Goal: Task Accomplishment & Management: Use online tool/utility

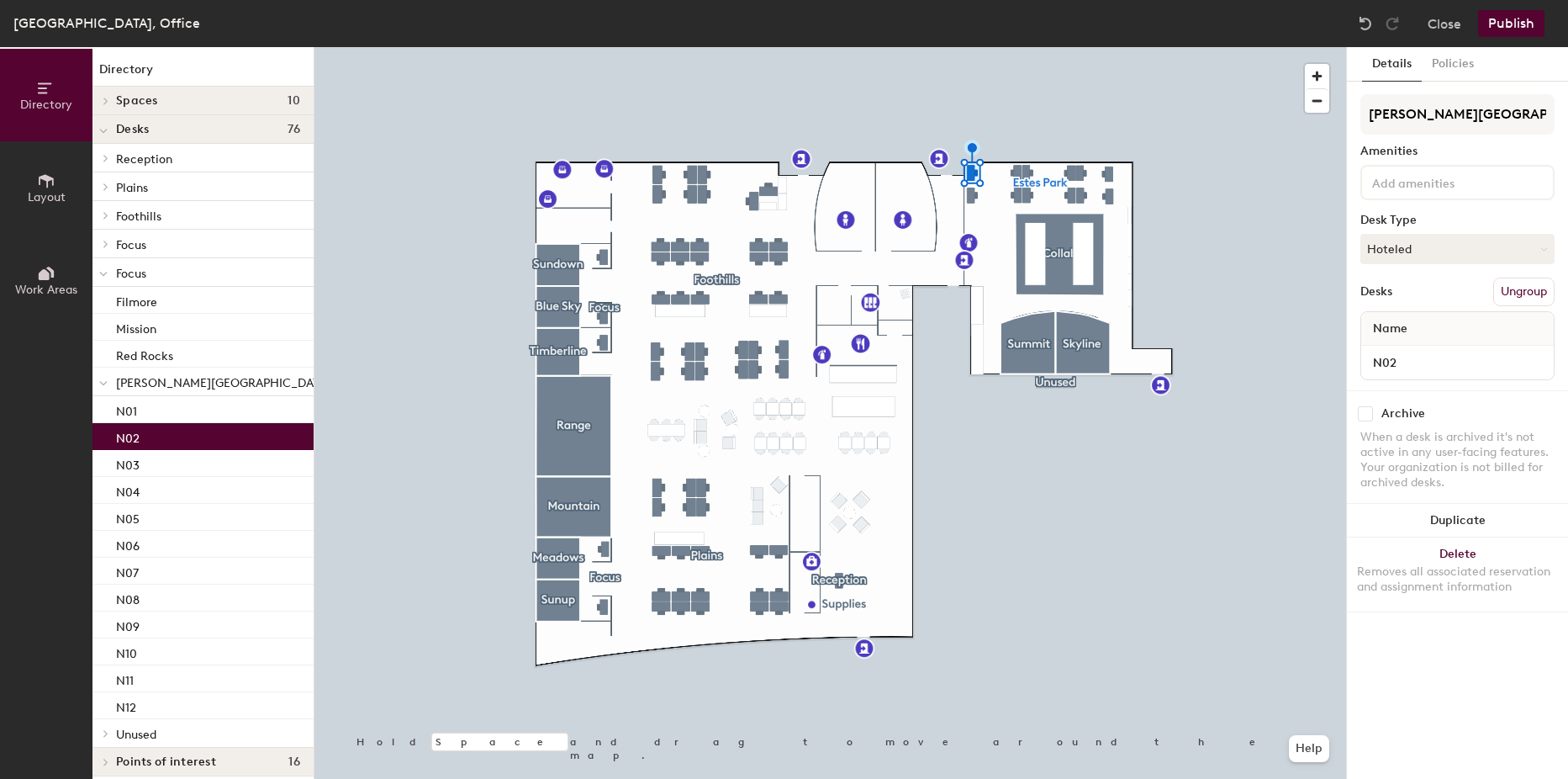
click at [1511, 294] on button "Ungroup" at bounding box center [1524, 291] width 61 height 29
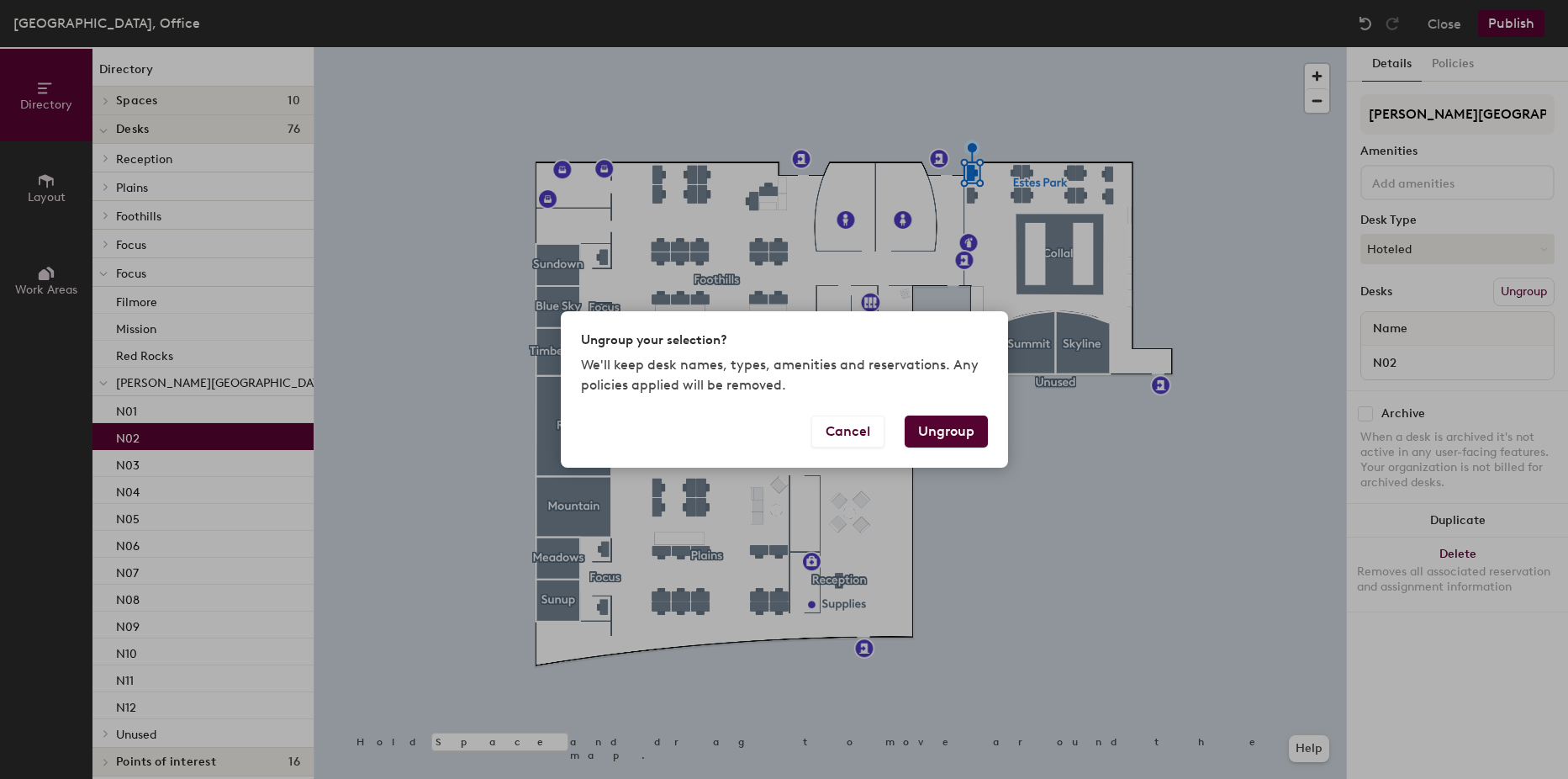
click at [954, 428] on button "Ungroup" at bounding box center [946, 432] width 84 height 32
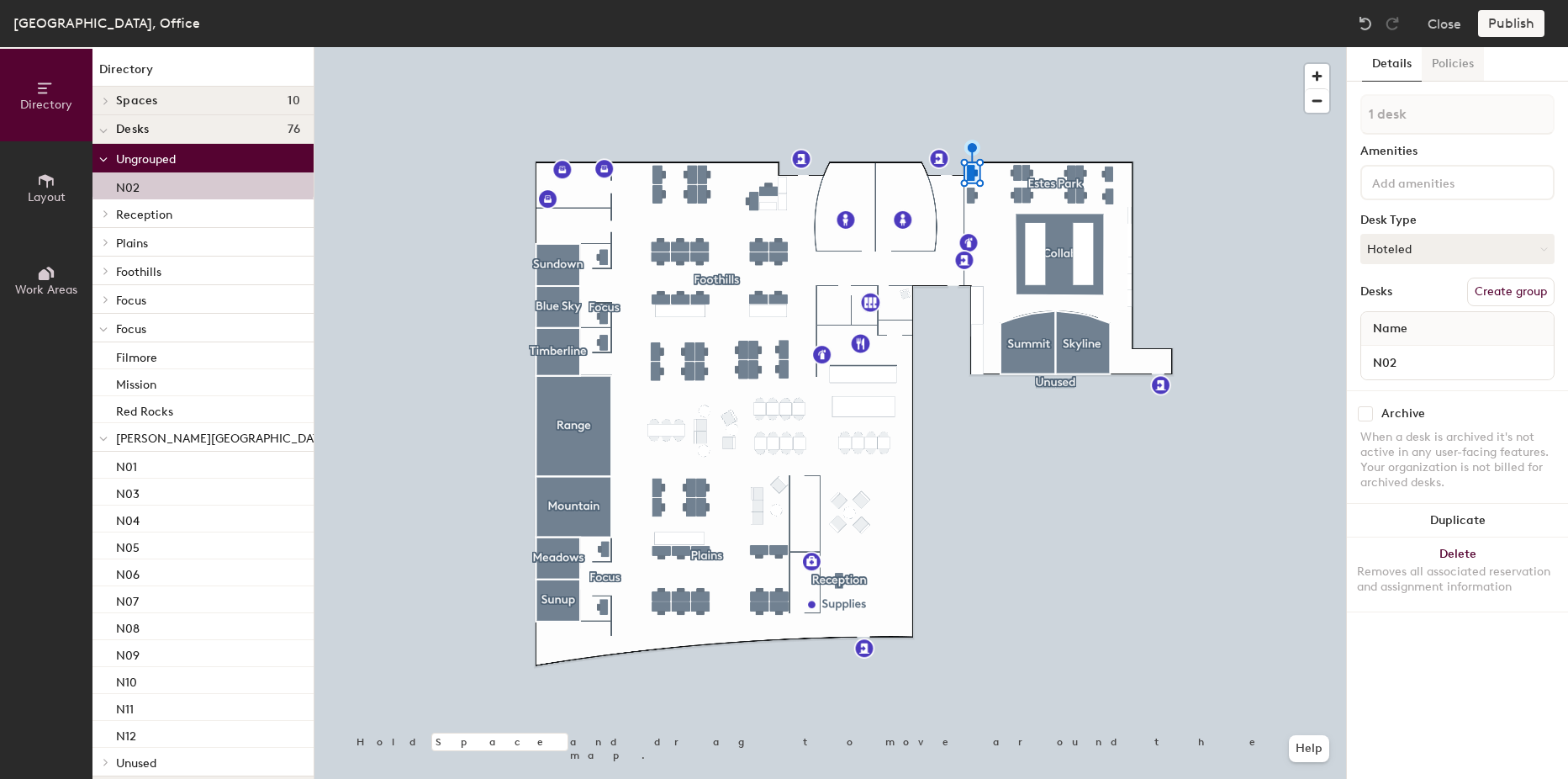
click at [1459, 67] on button "Policies" at bounding box center [1453, 64] width 62 height 34
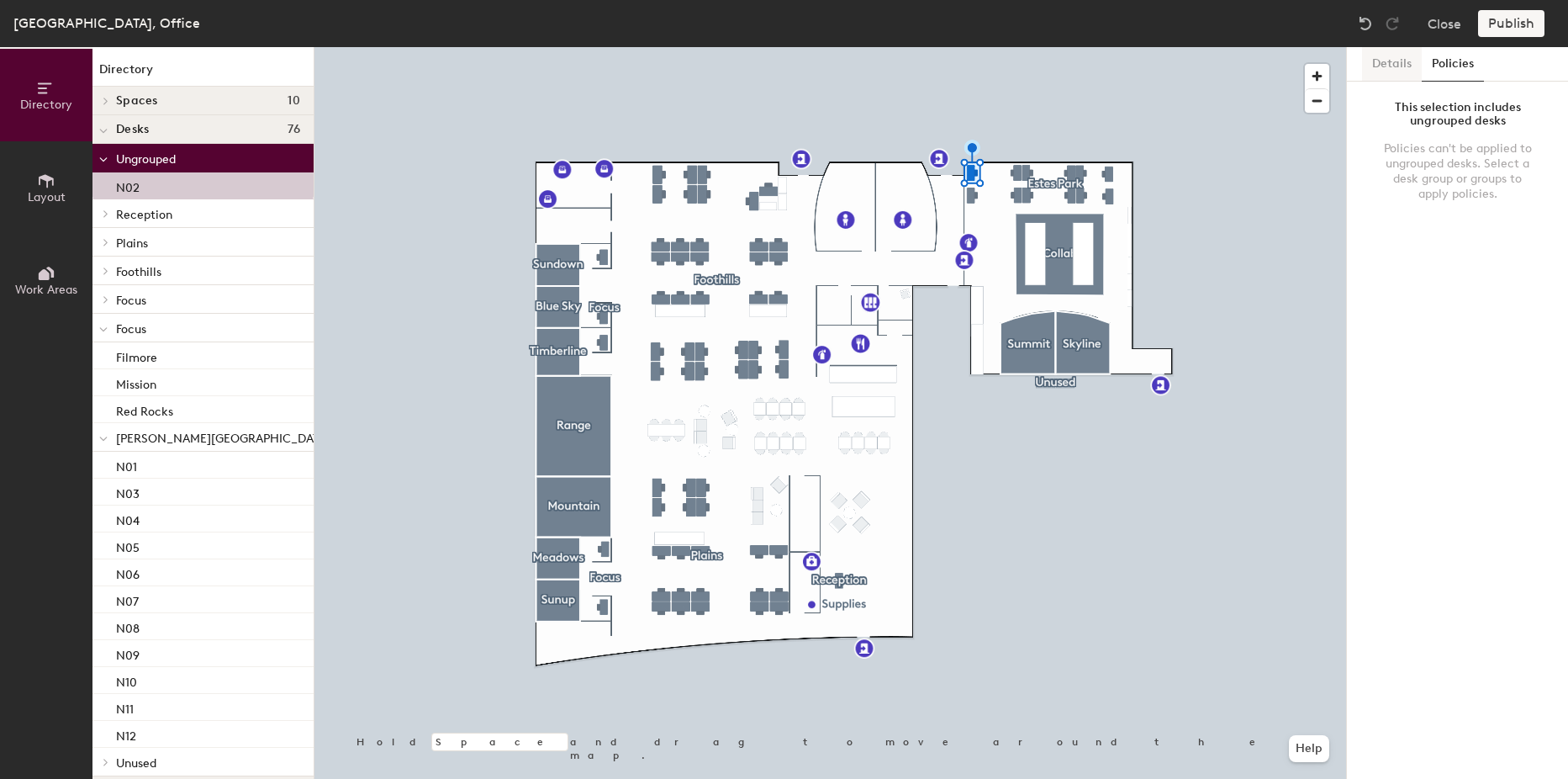
click at [1386, 67] on button "Details" at bounding box center [1392, 64] width 60 height 34
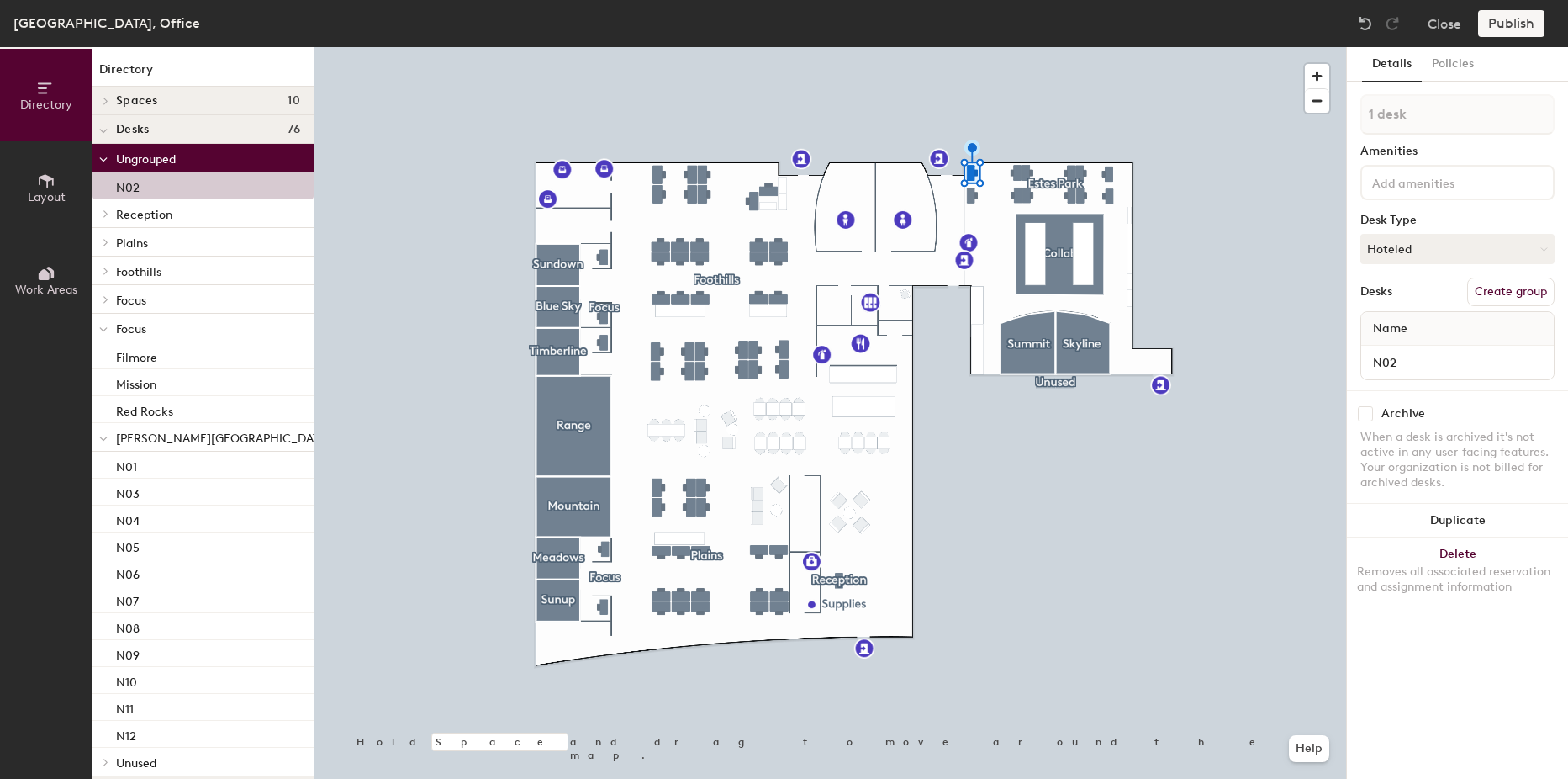
click at [1484, 294] on button "Create group" at bounding box center [1511, 291] width 87 height 29
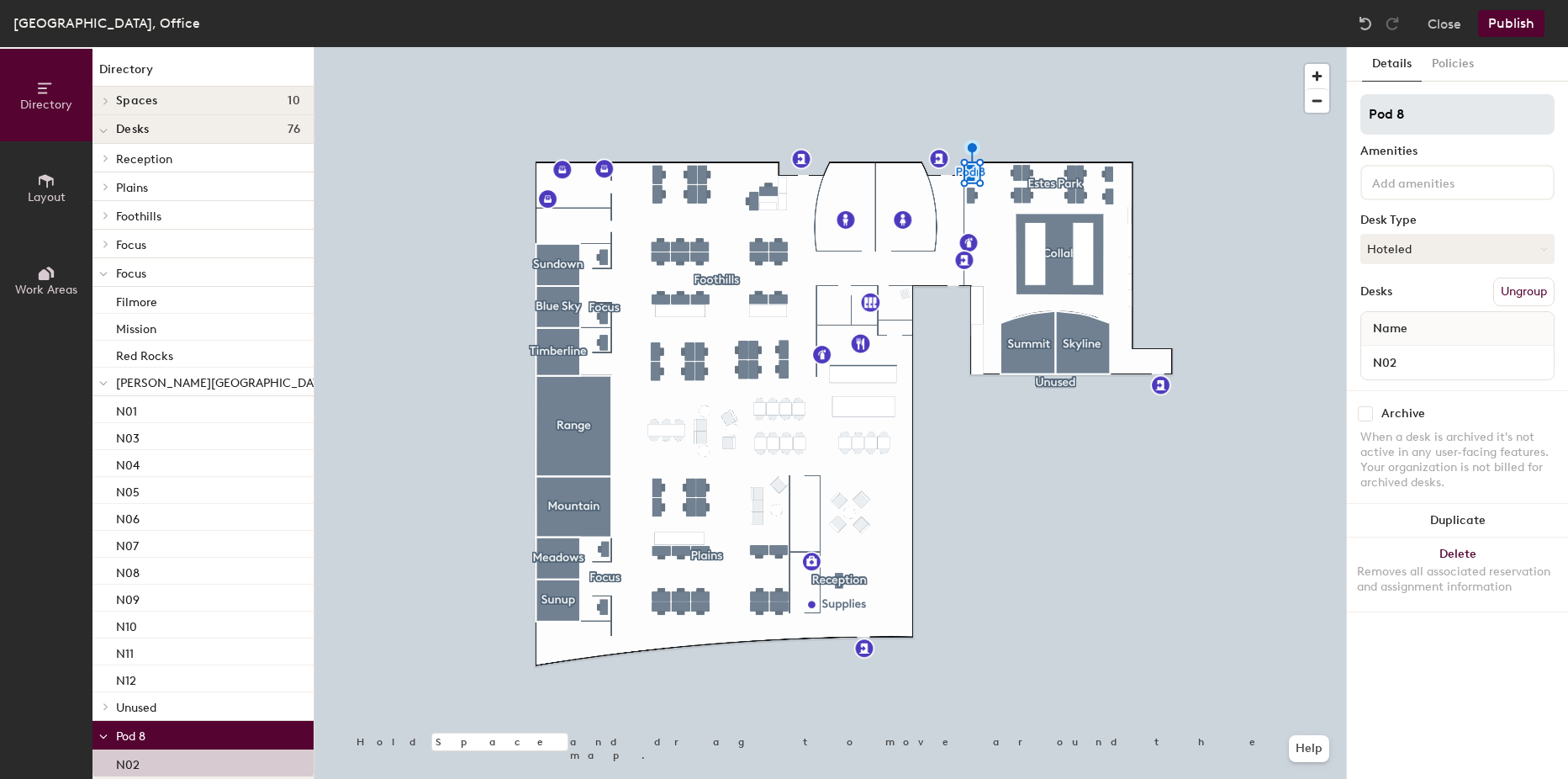
click at [963, 171] on div "Directory Layout Work Areas Directory Spaces 10 Blue Sky Collab Meadows Mountai…" at bounding box center [784, 413] width 1568 height 732
type input "Walking"
click at [1407, 189] on input at bounding box center [1445, 182] width 151 height 21
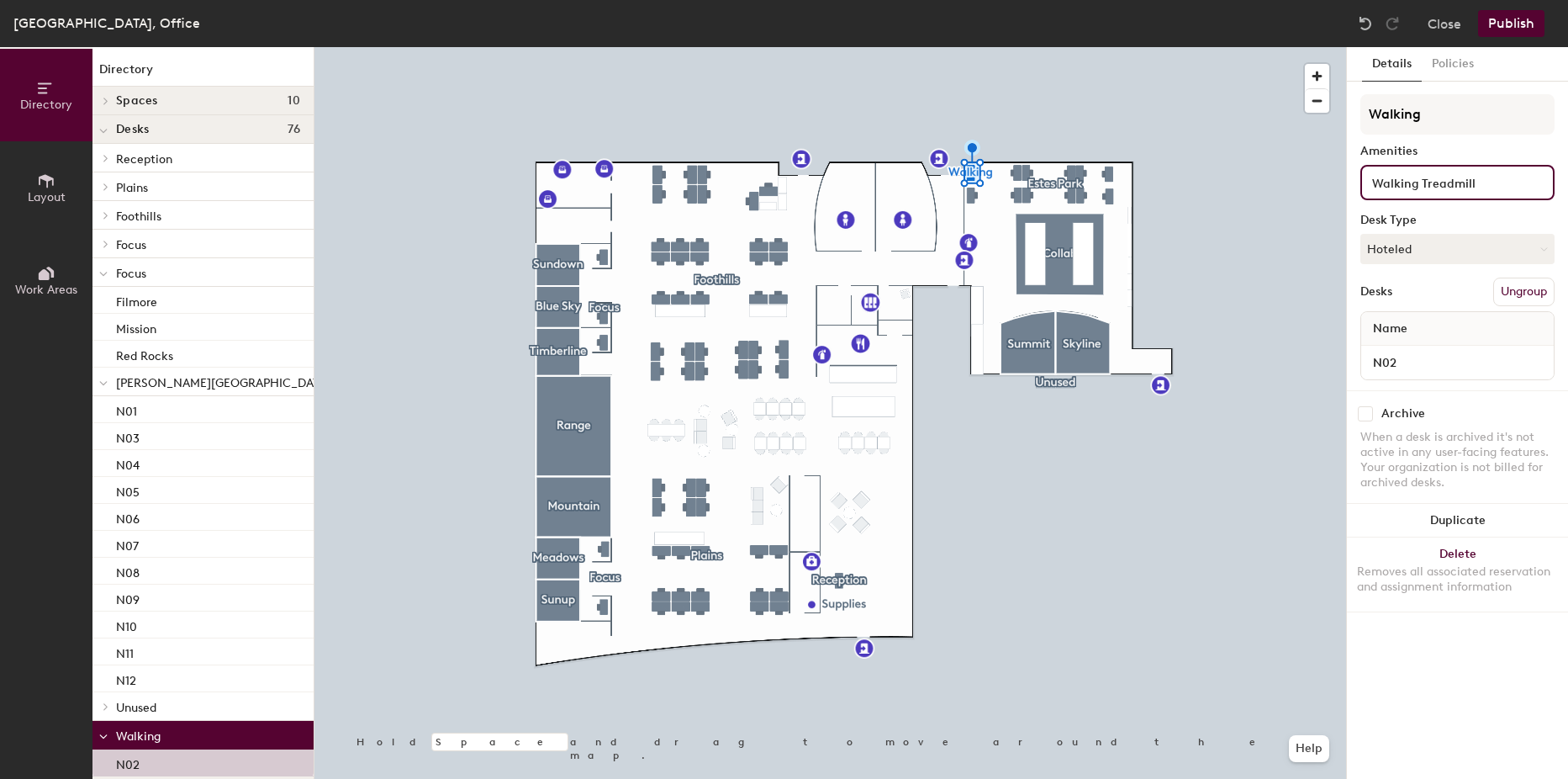
type input "Walking Treadmill"
click at [1444, 292] on div "Desks Ungroup" at bounding box center [1458, 291] width 195 height 29
click at [1461, 71] on button "Policies" at bounding box center [1453, 64] width 62 height 34
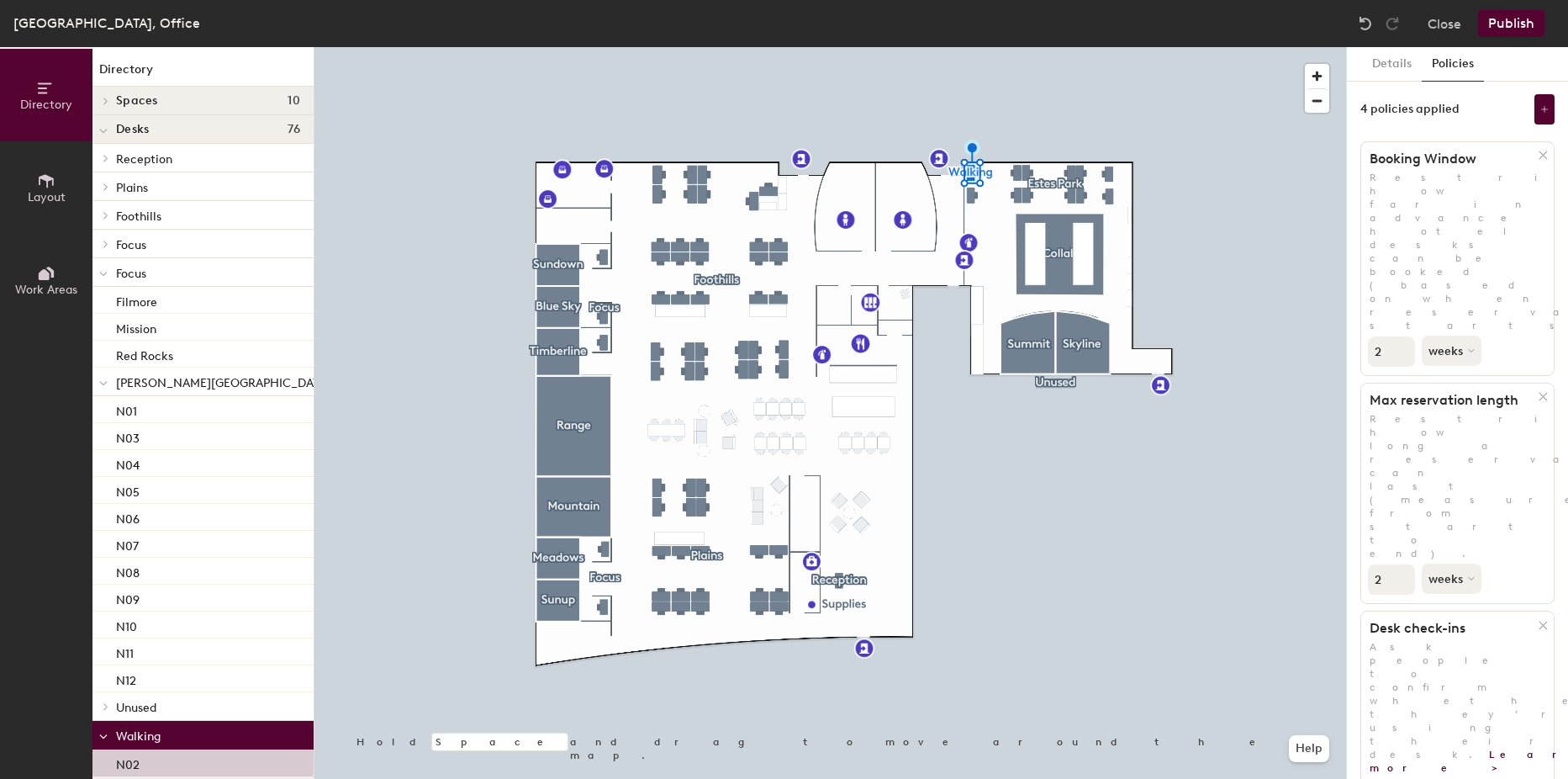
click at [1522, 775] on div "All desk types" at bounding box center [1458, 794] width 193 height 37
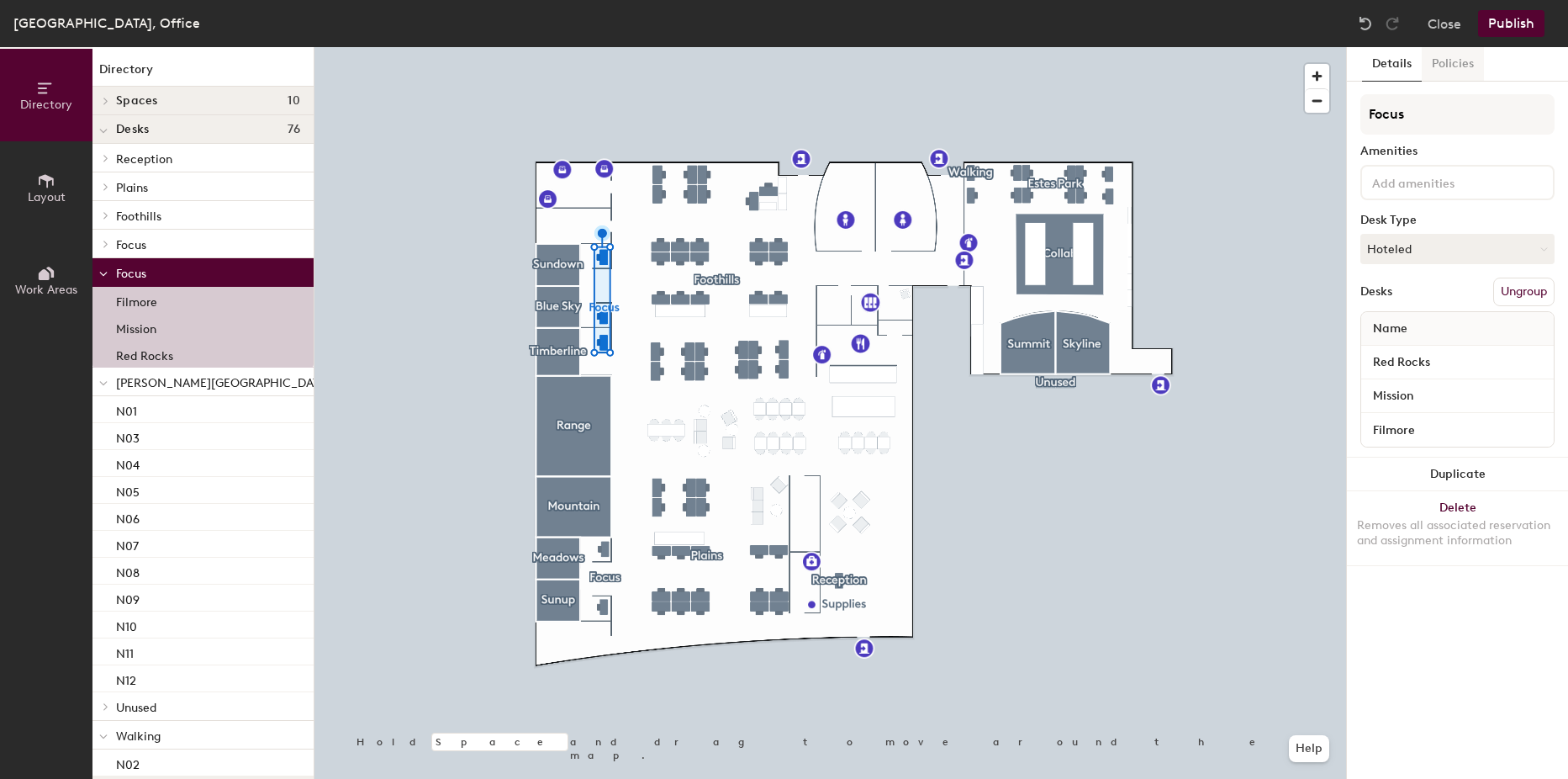
click at [1468, 77] on button "Policies" at bounding box center [1453, 64] width 62 height 34
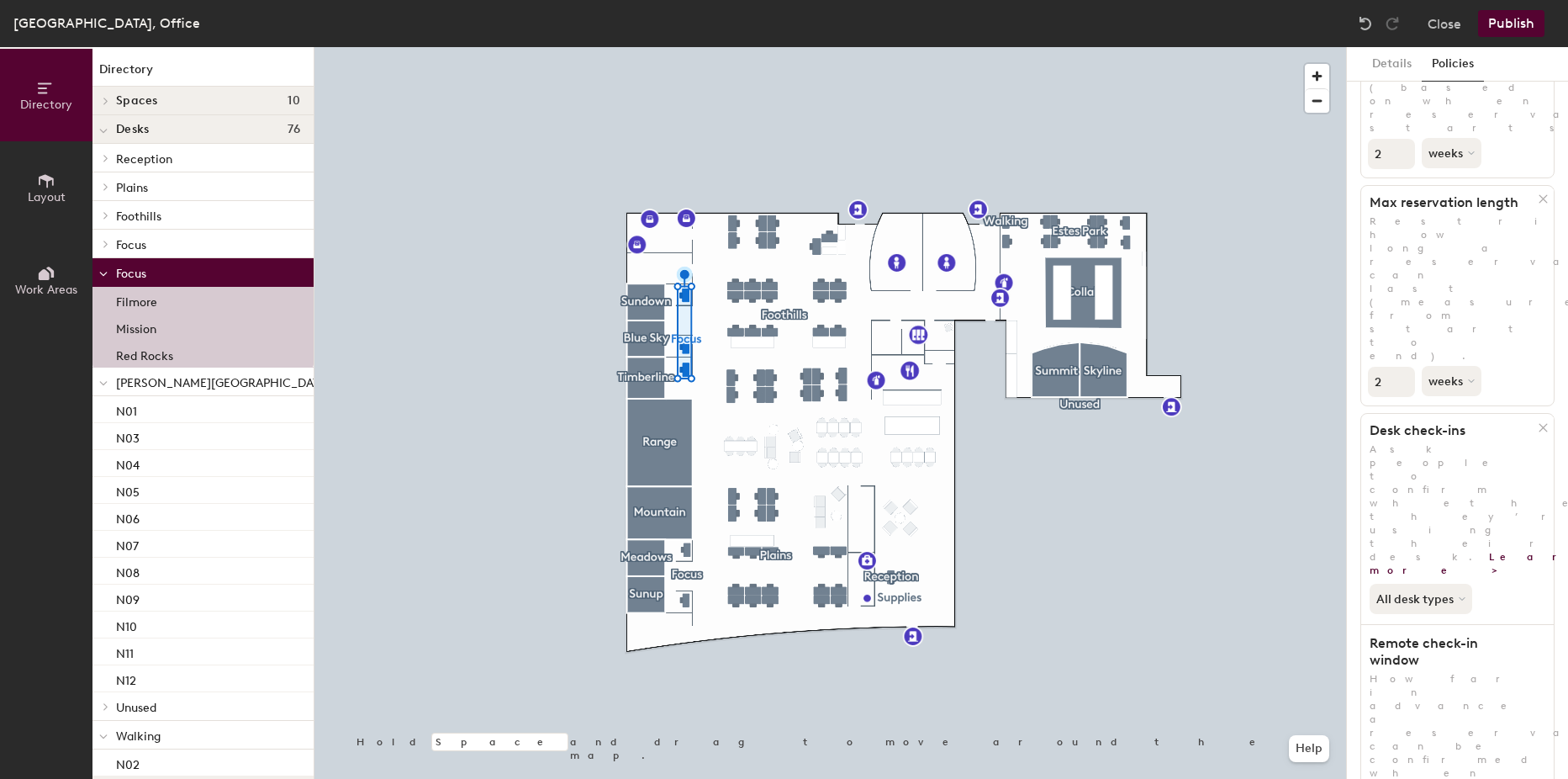
click at [1295, 47] on div at bounding box center [831, 47] width 1032 height 0
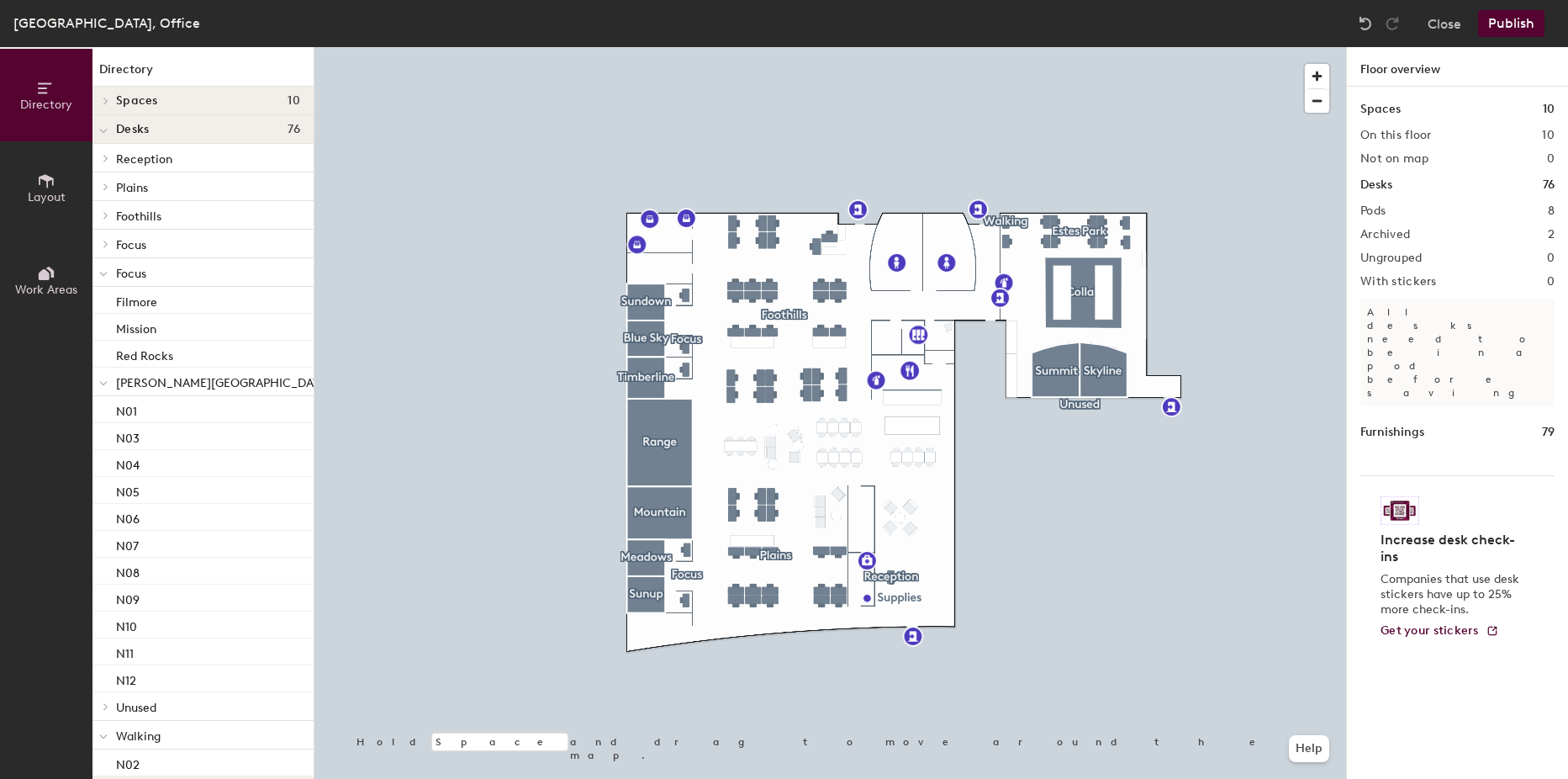
click at [1517, 29] on button "Publish" at bounding box center [1512, 23] width 67 height 27
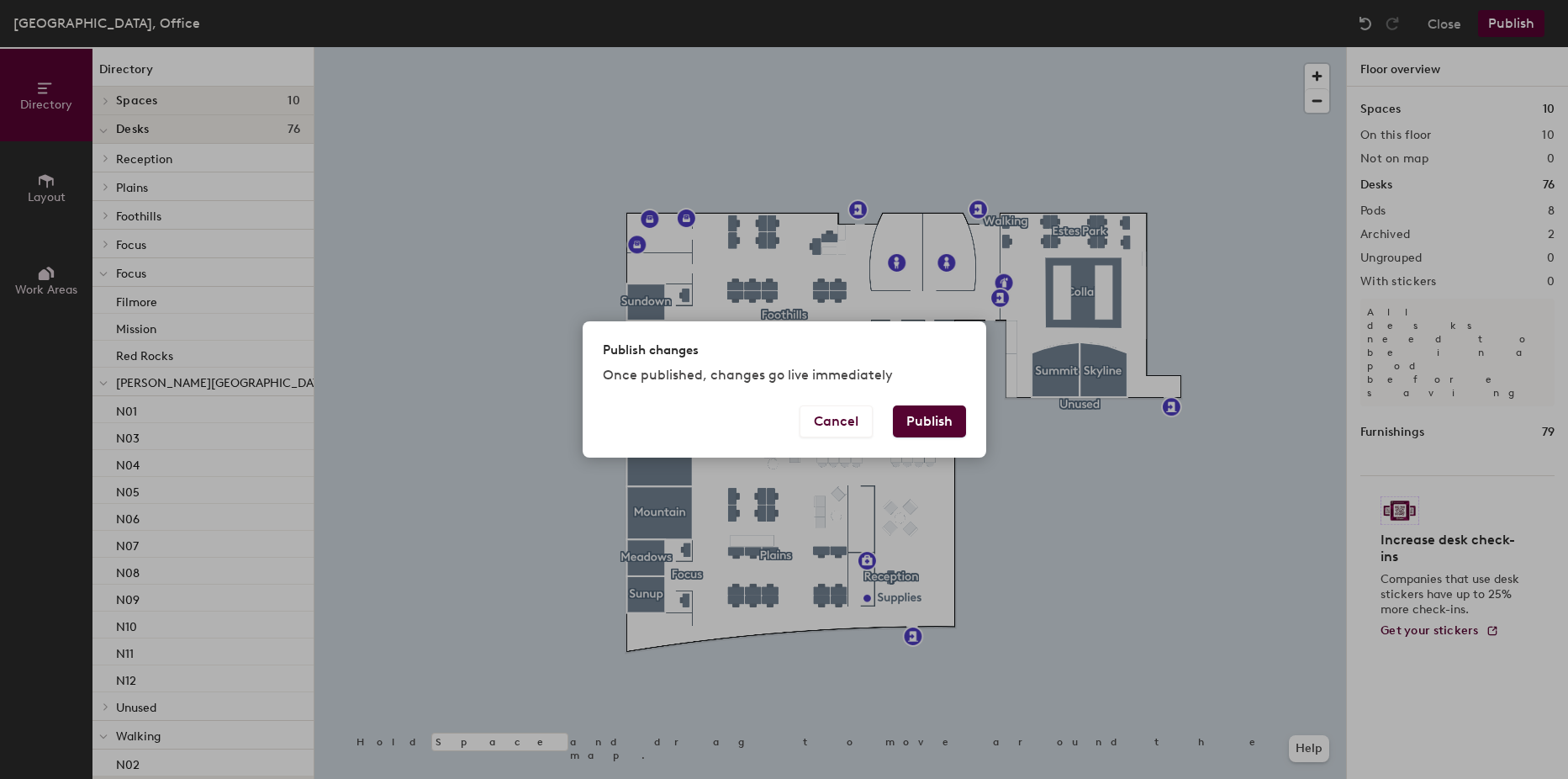
click at [955, 413] on button "Publish" at bounding box center [929, 421] width 73 height 32
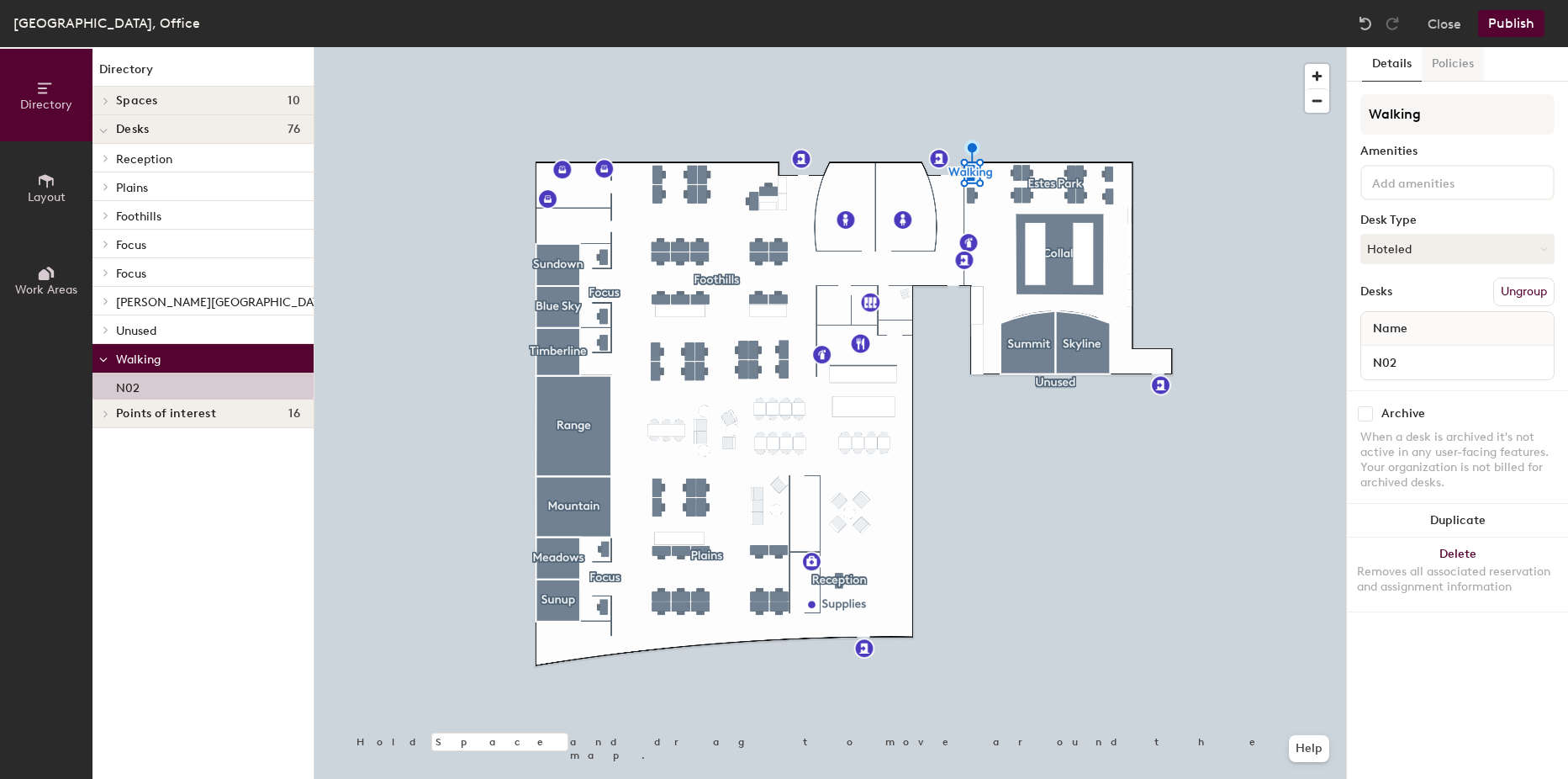
click at [1470, 71] on button "Policies" at bounding box center [1453, 64] width 62 height 34
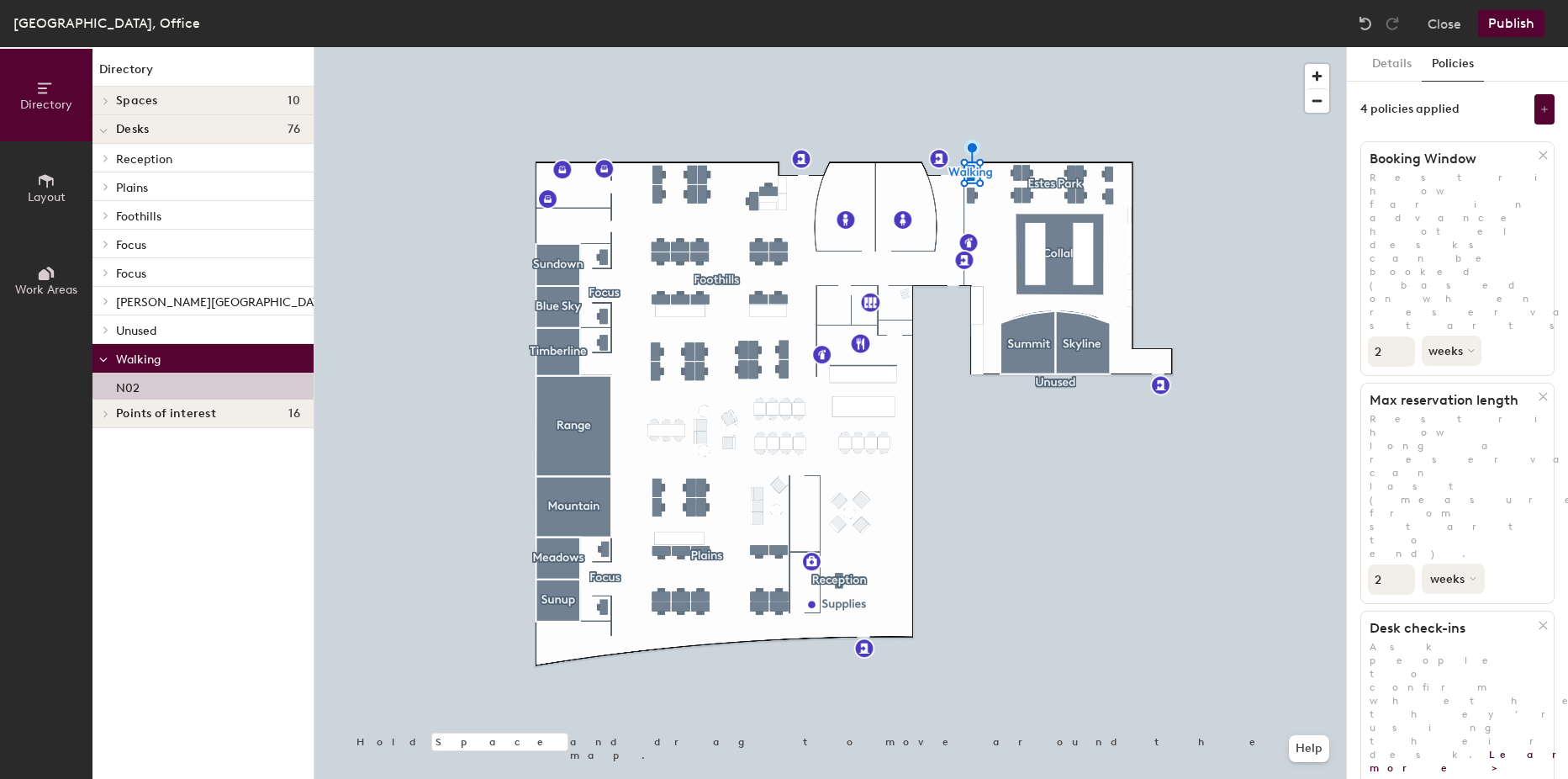
click at [1453, 564] on button "weeks" at bounding box center [1454, 578] width 63 height 30
click at [1455, 681] on div "hours" at bounding box center [1455, 693] width 66 height 26
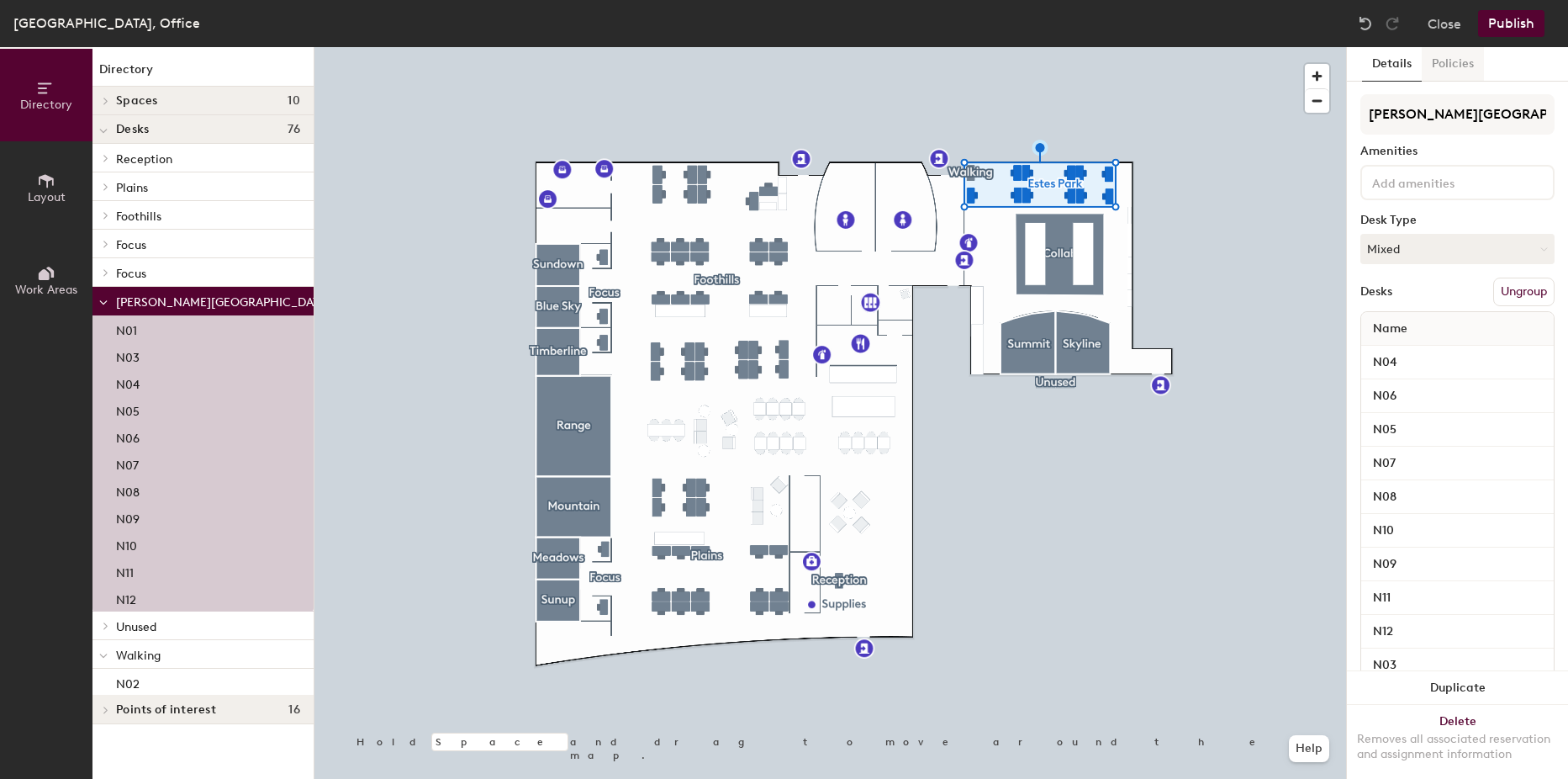
click at [1461, 61] on button "Policies" at bounding box center [1453, 64] width 62 height 34
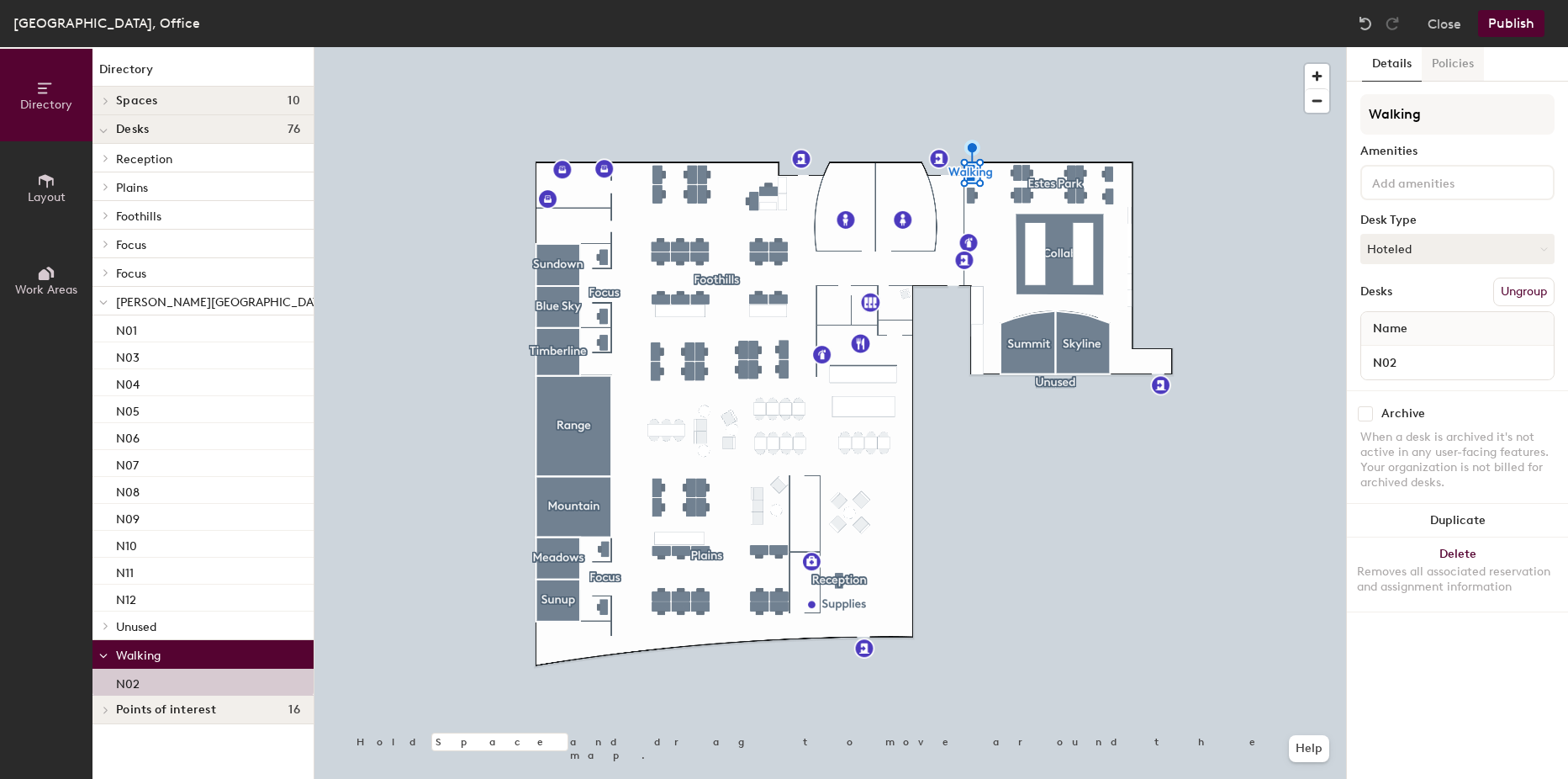
click at [1467, 64] on button "Policies" at bounding box center [1453, 64] width 62 height 34
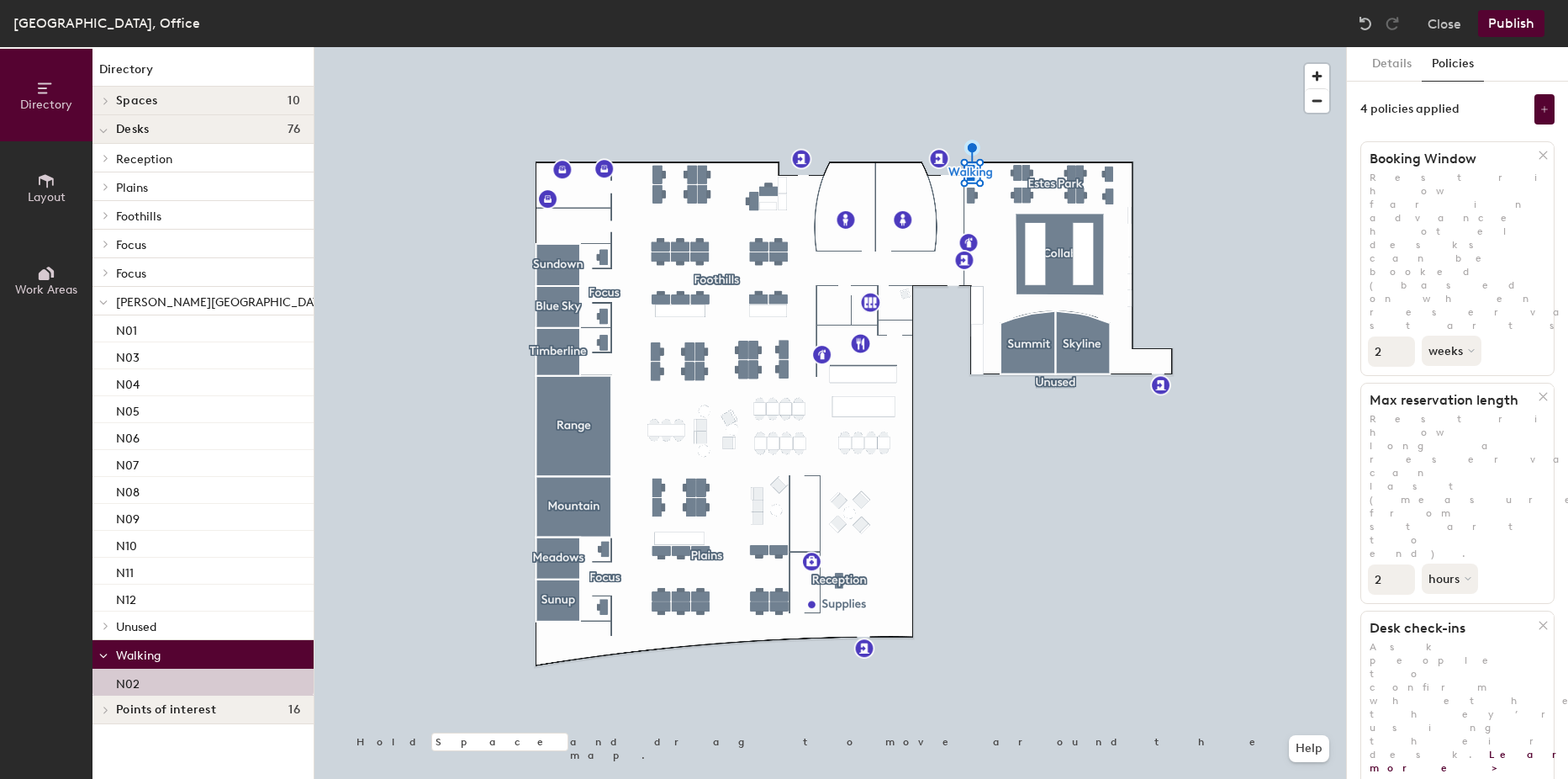
click at [1524, 15] on button "Publish" at bounding box center [1512, 23] width 67 height 27
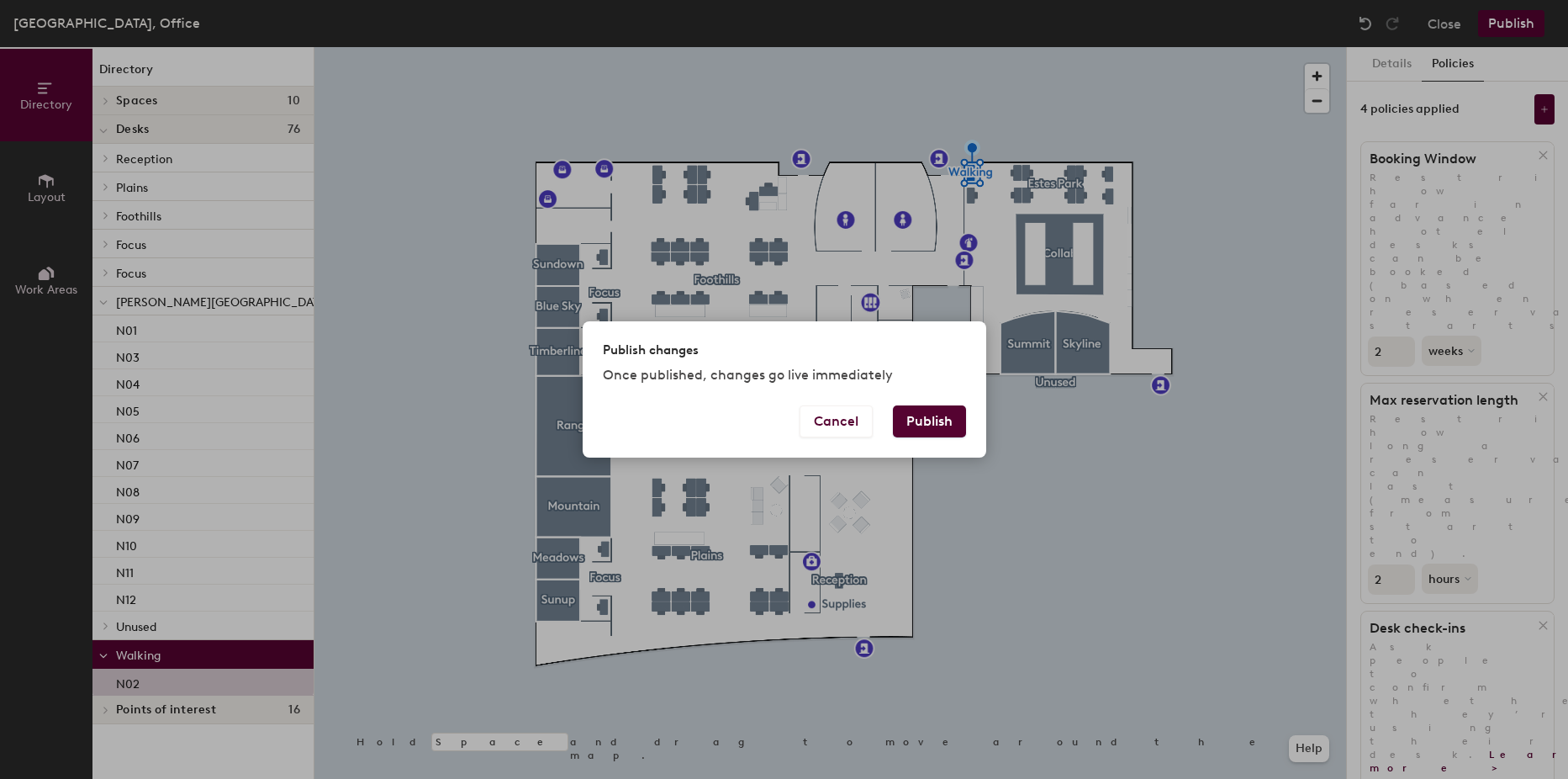
drag, startPoint x: 934, startPoint y: 421, endPoint x: 949, endPoint y: 418, distance: 15.3
click at [935, 421] on button "Publish" at bounding box center [929, 421] width 73 height 32
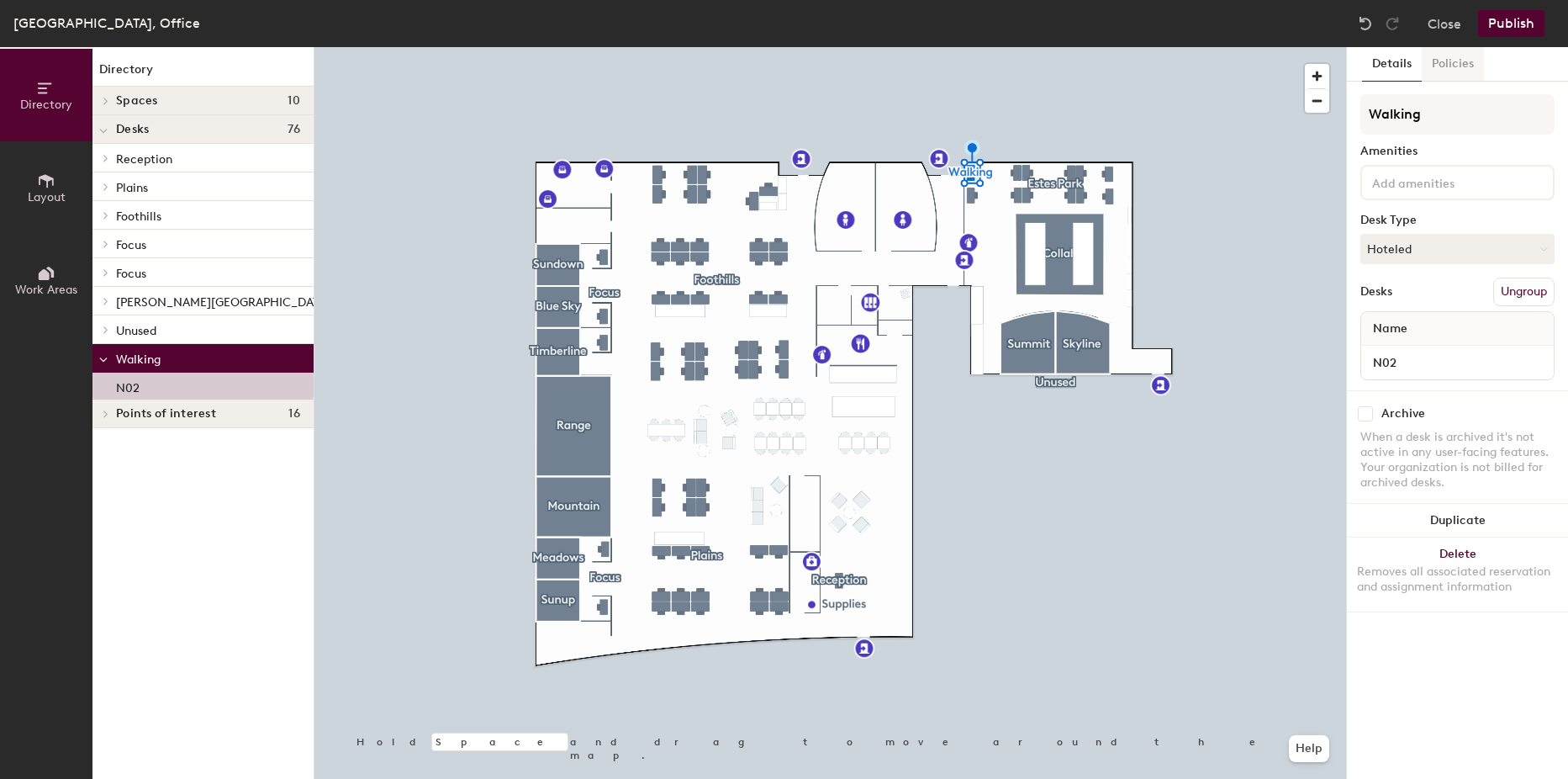
click at [1452, 64] on button "Policies" at bounding box center [1453, 64] width 62 height 34
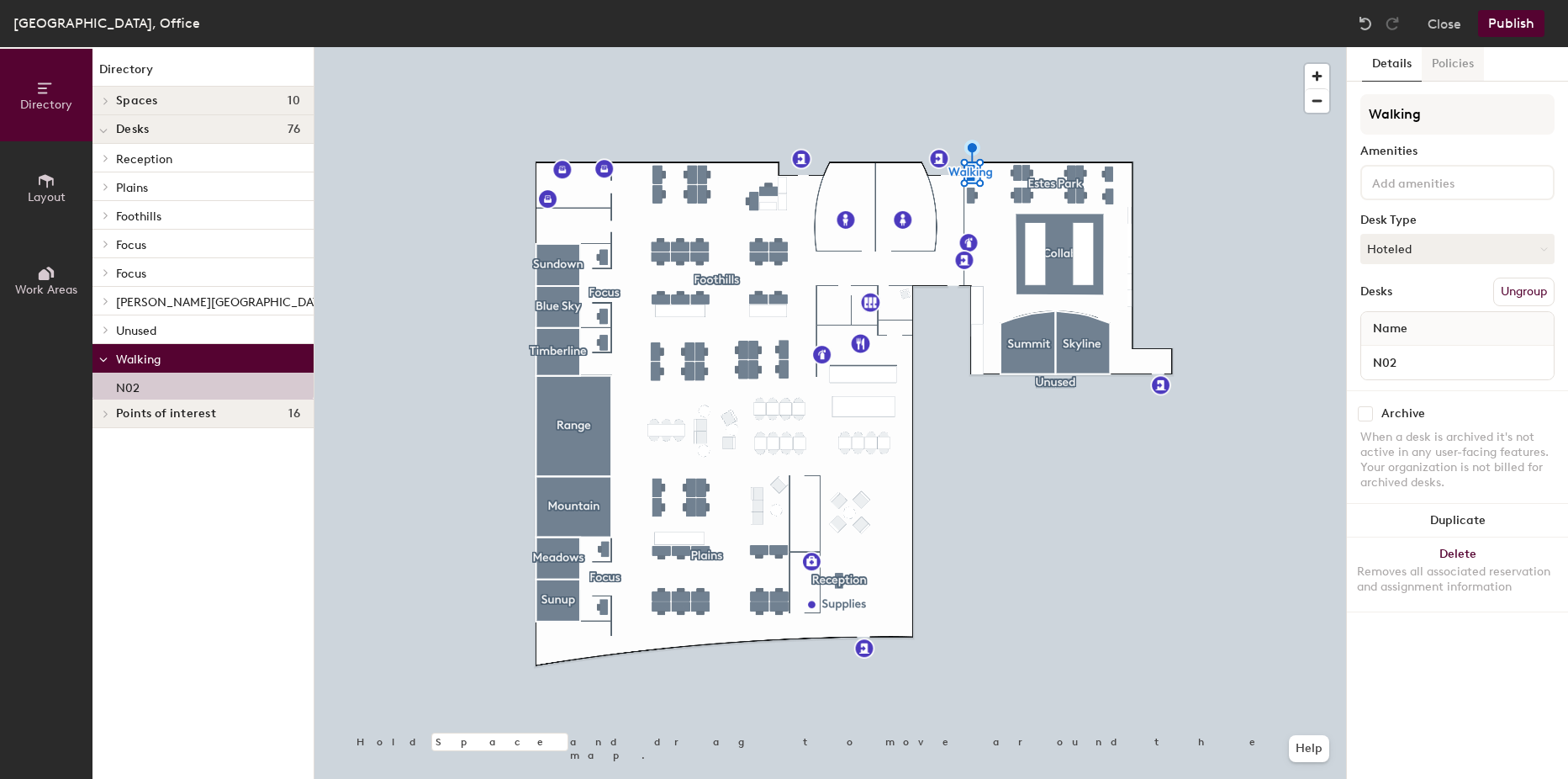
click at [1463, 70] on button "Policies" at bounding box center [1453, 64] width 62 height 34
click at [1466, 68] on button "Policies" at bounding box center [1453, 64] width 62 height 34
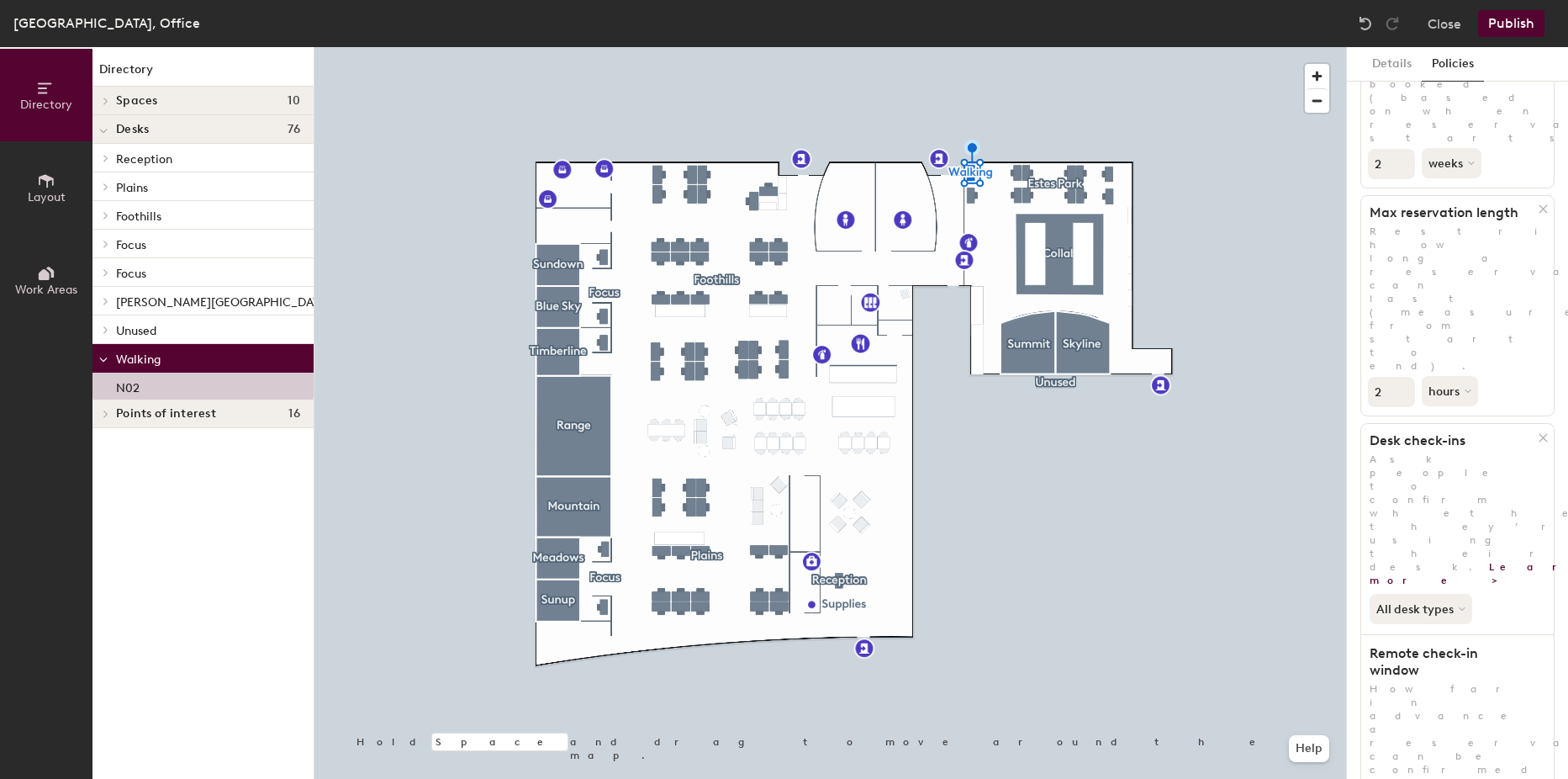
scroll to position [198, 0]
